Goal: Check status: Check status

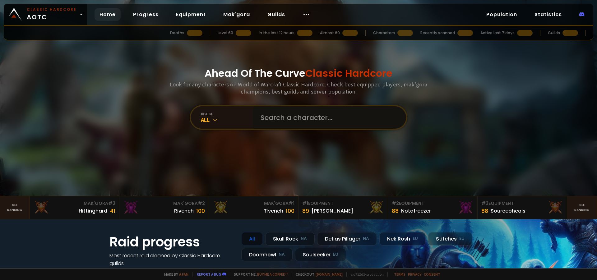
click at [289, 112] on input "text" at bounding box center [328, 117] width 142 height 22
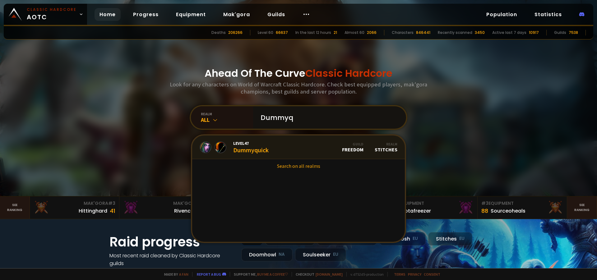
type input "Dummyq"
click at [230, 146] on div "Level 47 Dummyquick" at bounding box center [234, 147] width 69 height 13
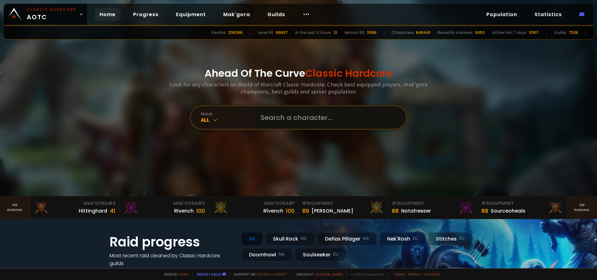
click at [289, 120] on input "text" at bounding box center [328, 117] width 142 height 22
type input "Dummyq"
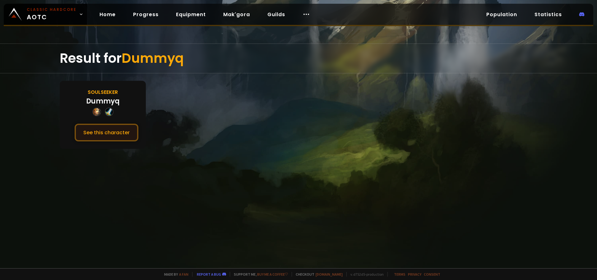
click at [122, 128] on button "See this character" at bounding box center [107, 133] width 64 height 18
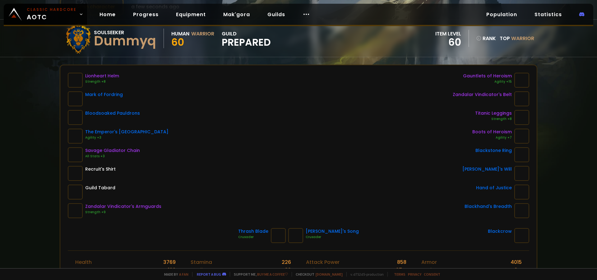
scroll to position [62, 0]
